Goal: Ask a question: Seek information or help from site administrators or community

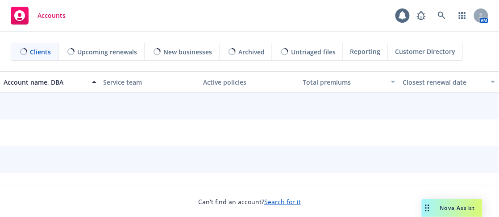
click at [461, 204] on span "Nova Assist" at bounding box center [457, 208] width 35 height 8
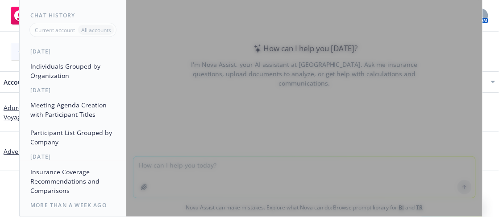
click at [239, 140] on div at bounding box center [304, 72] width 356 height 289
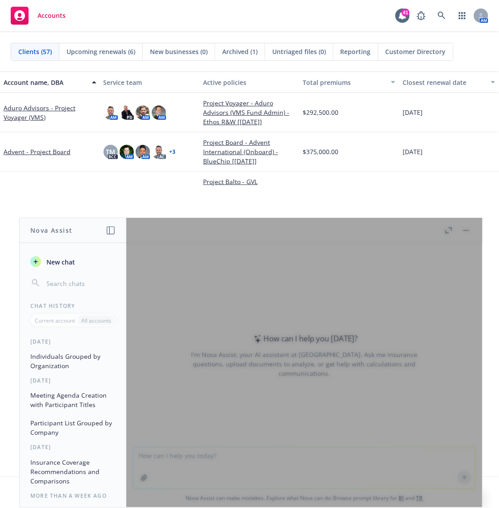
click at [257, 217] on div at bounding box center [304, 362] width 356 height 289
click at [45, 217] on button "New chat" at bounding box center [73, 262] width 92 height 16
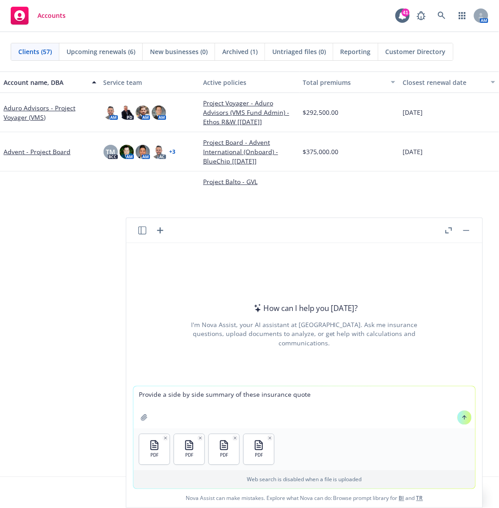
type textarea "Provide a side by side summary of these insurance quotes"
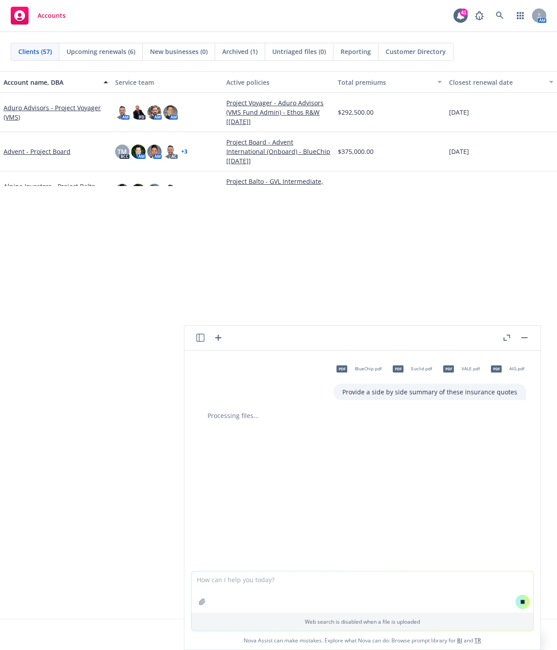
click at [499, 217] on icon "button" at bounding box center [508, 336] width 3 height 3
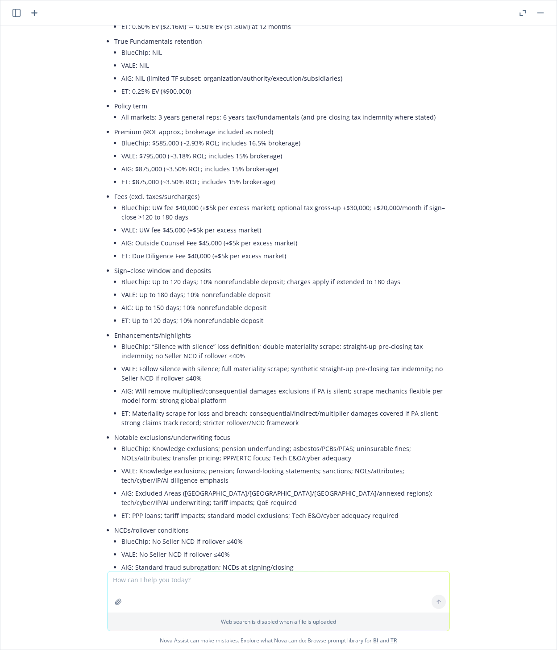
scroll to position [496, 0]
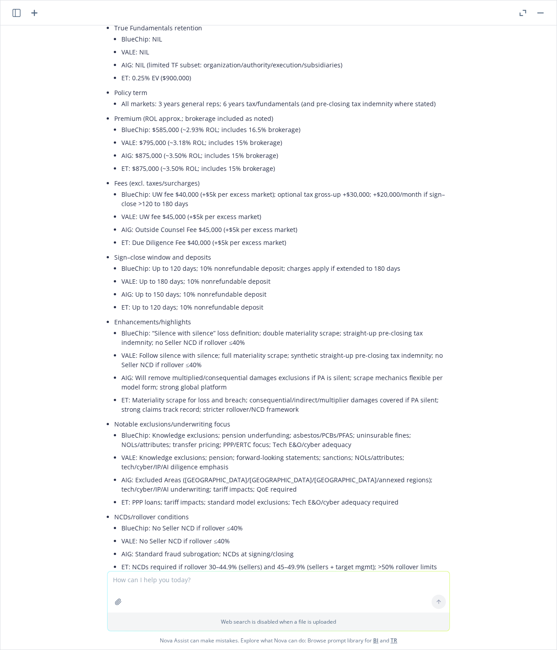
click at [200, 217] on li "BlueChip: “Silence with silence” loss definition; double materiality scrape; st…" at bounding box center [285, 338] width 329 height 22
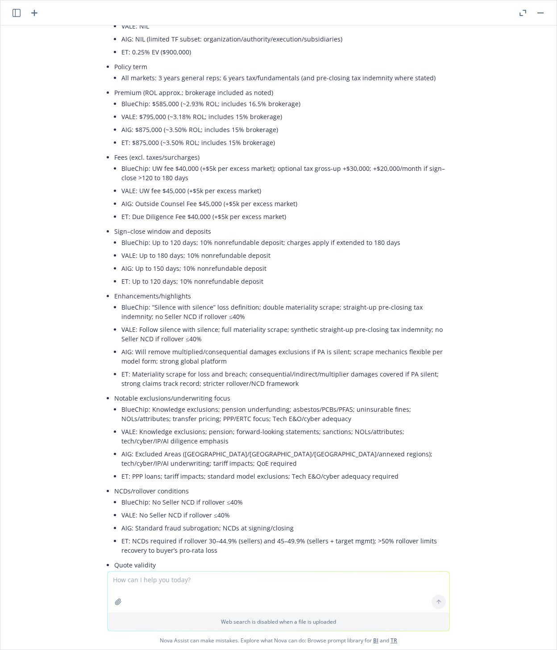
scroll to position [571, 0]
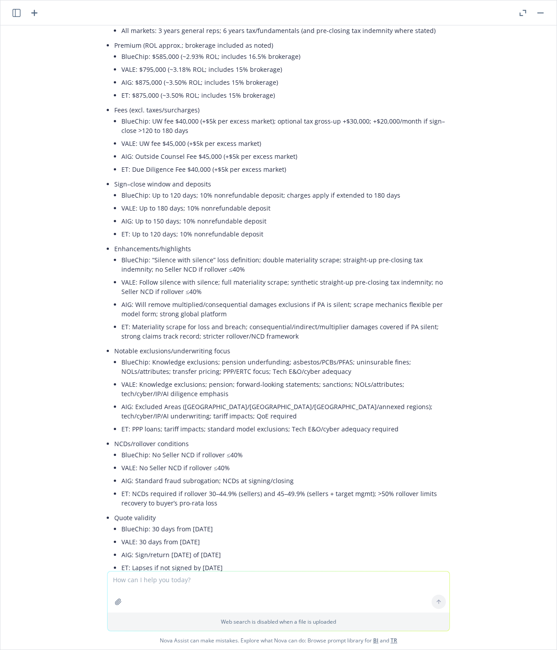
drag, startPoint x: 206, startPoint y: 559, endPoint x: 248, endPoint y: 567, distance: 43.1
click at [248, 217] on ul "Market/carrier & ratings BlueChip: Aviva Insurance Ltd. (S&P AA-, AM Best A+), …" at bounding box center [282, 185] width 336 height 880
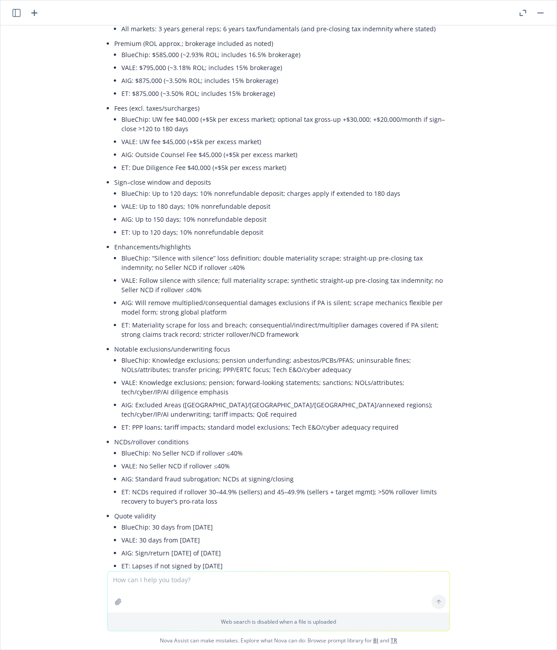
click at [252, 217] on li "ET: NCDs required if rollover 30–44.9% (sellers) and 45–49.9% (sellers + target…" at bounding box center [285, 497] width 329 height 22
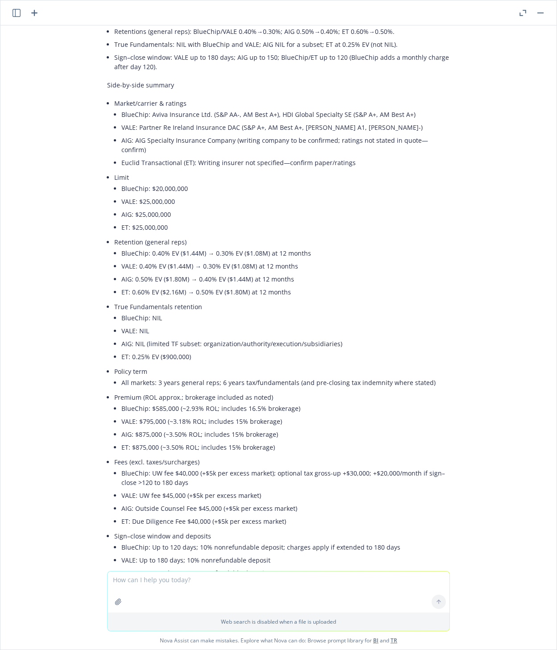
scroll to position [237, 0]
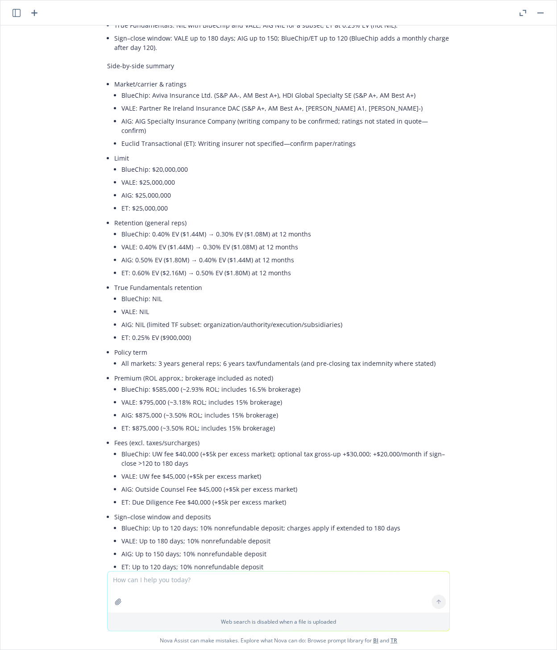
click at [278, 217] on li "ET: $875,000 (~3.50% ROL; includes 15% brokerage)" at bounding box center [285, 428] width 329 height 13
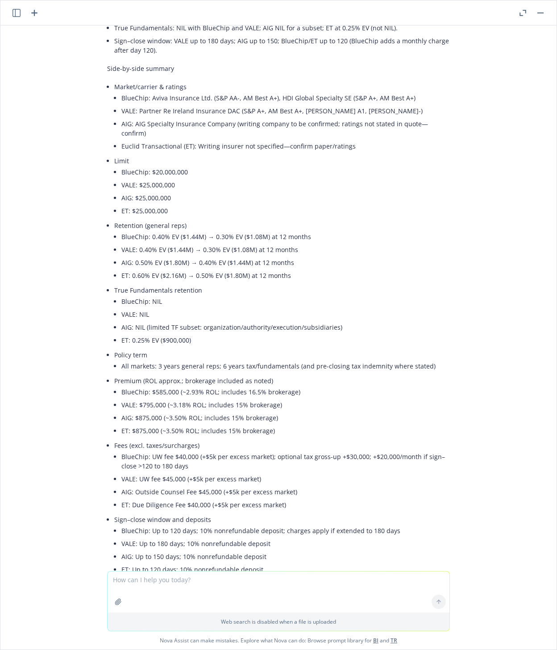
scroll to position [0, 0]
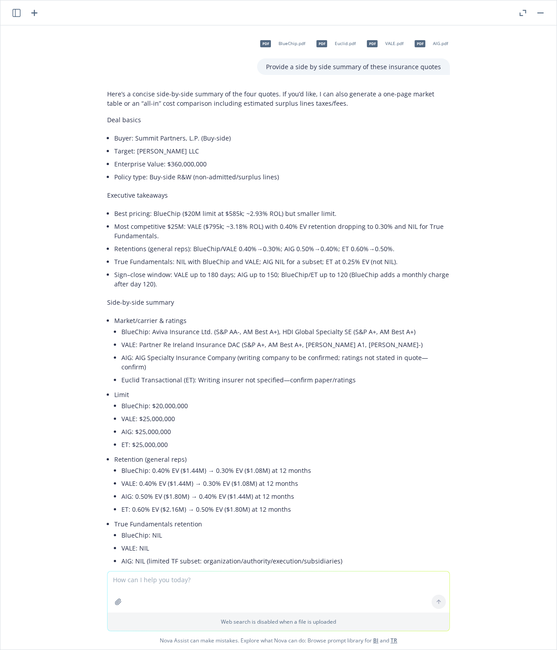
click at [140, 217] on textarea at bounding box center [279, 592] width 342 height 41
type textarea "list out each insurers deal-specific exclusions and enhanced due diligence areas"
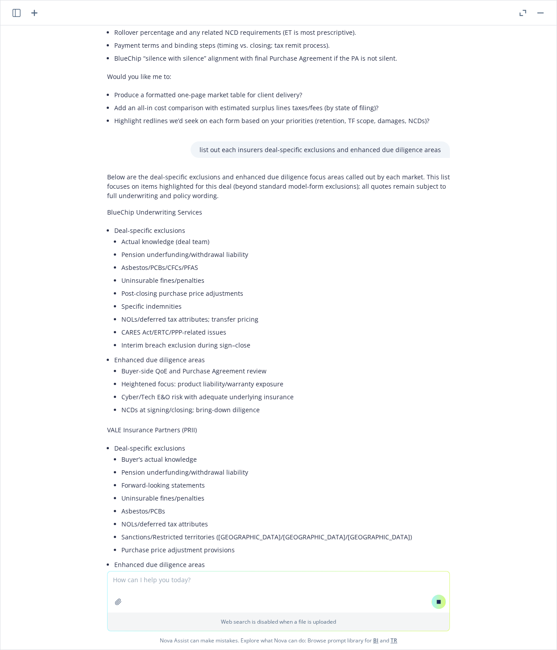
scroll to position [1258, 0]
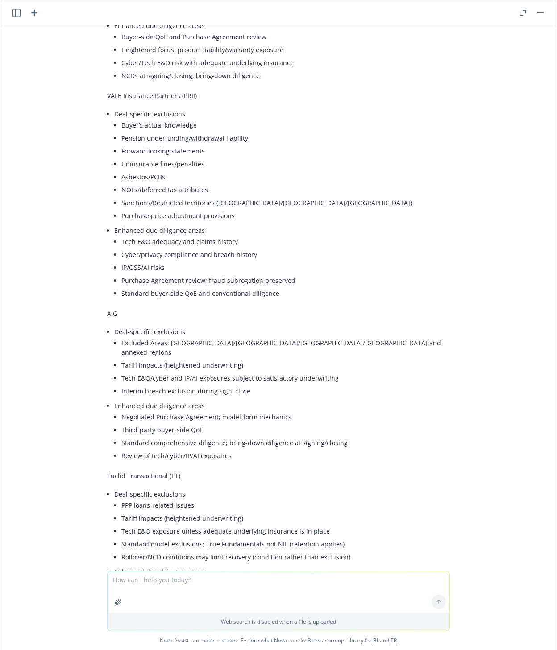
click at [263, 217] on div "Below are the deal-specific exclusions and enhanced due diligence focus areas c…" at bounding box center [278, 258] width 343 height 849
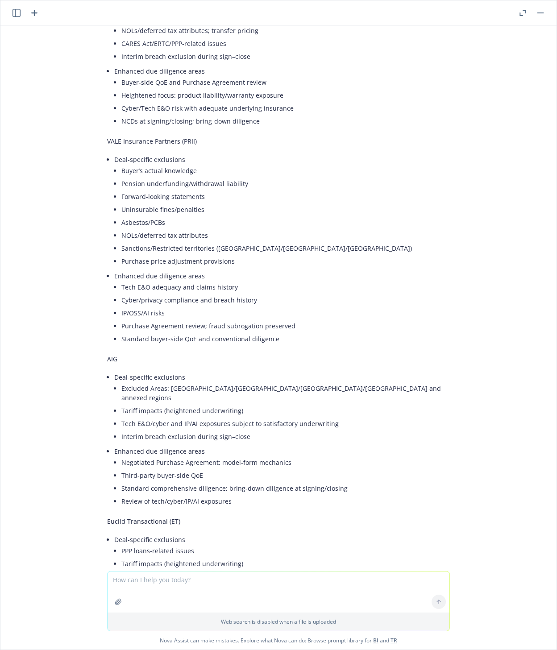
scroll to position [1558, 0]
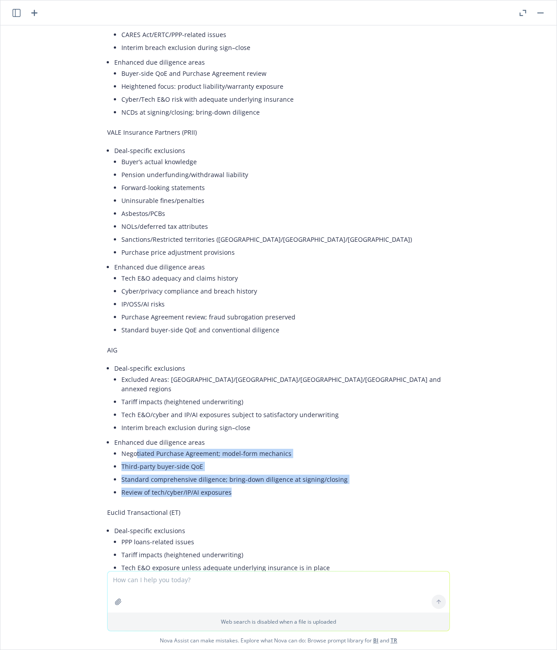
drag, startPoint x: 127, startPoint y: 433, endPoint x: 237, endPoint y: 479, distance: 118.7
click at [229, 217] on ul "Negotiated Purchase Agreement; model-form mechanics Third-party buyer-side QoE …" at bounding box center [285, 473] width 329 height 52
click at [241, 217] on li "Review of tech/cyber/IP/AI exposures" at bounding box center [285, 492] width 329 height 13
drag, startPoint x: 229, startPoint y: 475, endPoint x: 125, endPoint y: 421, distance: 117.4
click at [117, 217] on ul "Deal-specific exclusions Excluded Areas: [GEOGRAPHIC_DATA]/[GEOGRAPHIC_DATA]/[G…" at bounding box center [282, 431] width 336 height 139
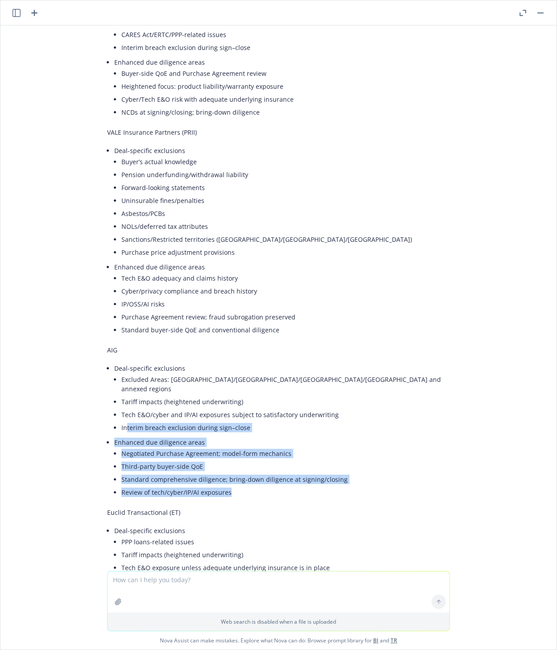
click at [322, 217] on li "Enhanced due diligence areas Negotiated Purchase Agreement; model-form mechanic…" at bounding box center [282, 468] width 336 height 65
